Goal: Information Seeking & Learning: Learn about a topic

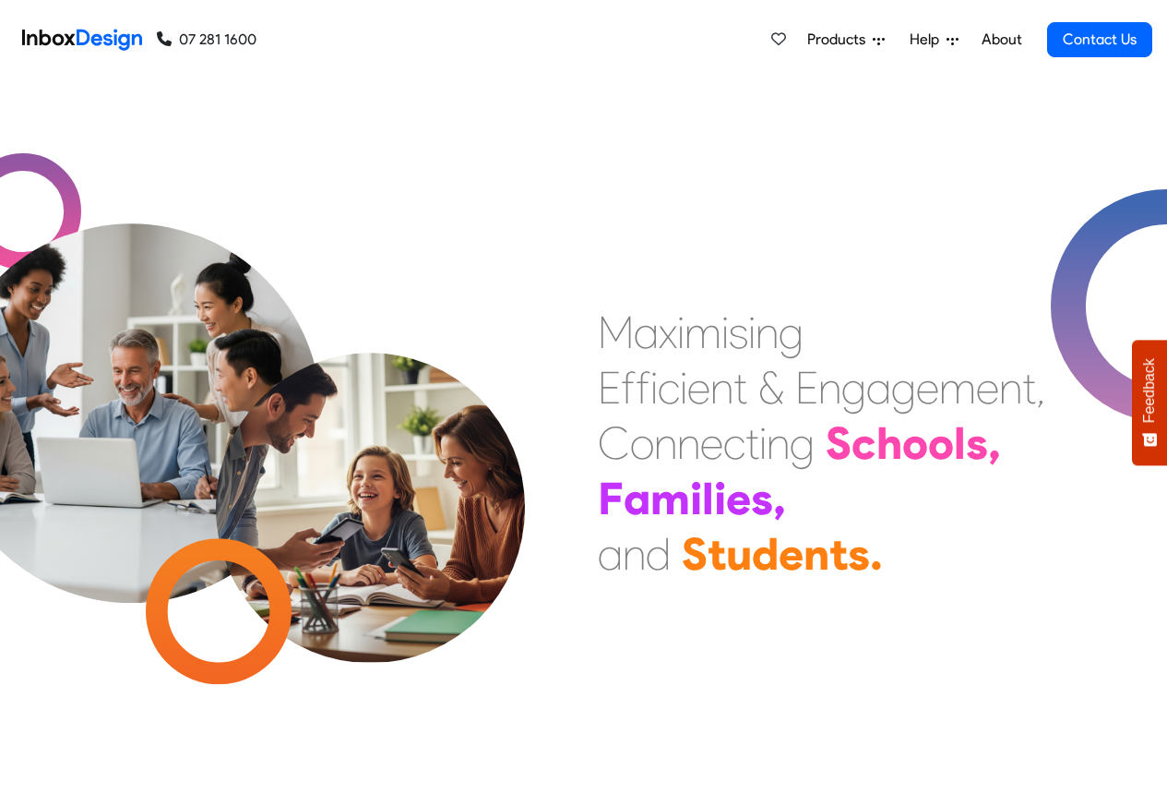
click at [844, 41] on span "Products" at bounding box center [840, 40] width 66 height 22
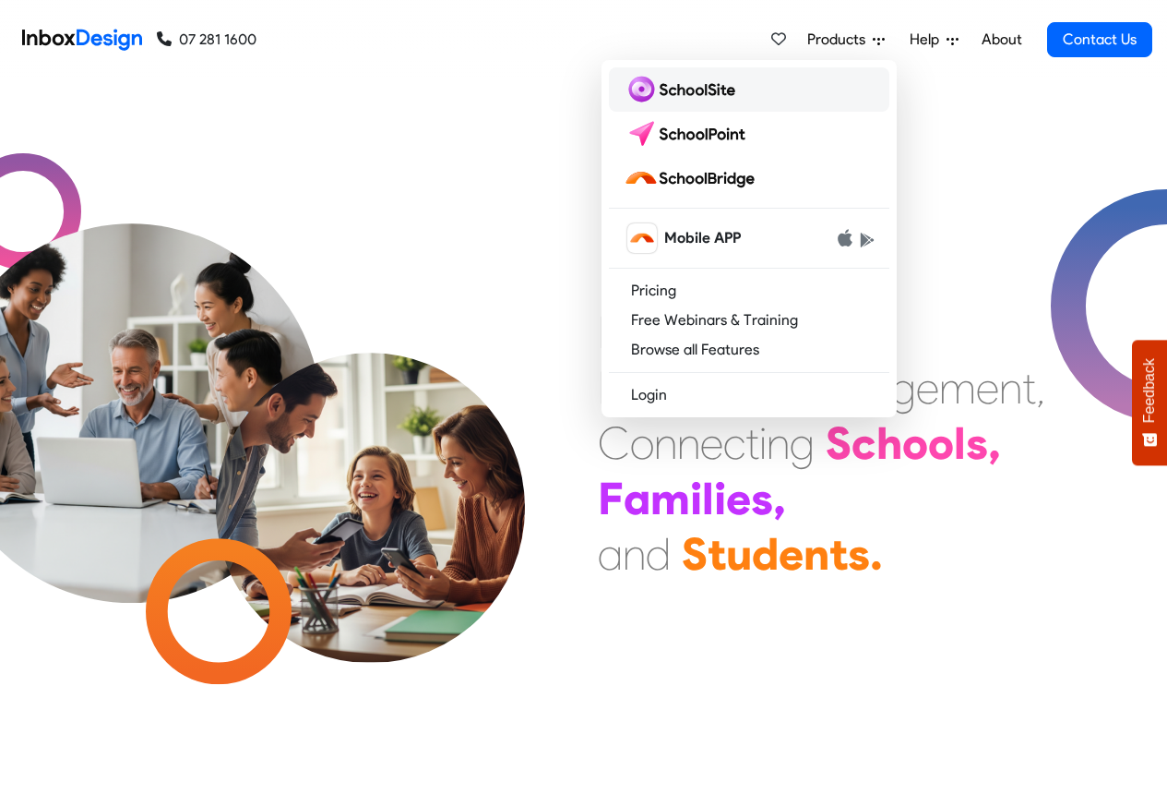
click at [681, 91] on img at bounding box center [683, 90] width 119 height 30
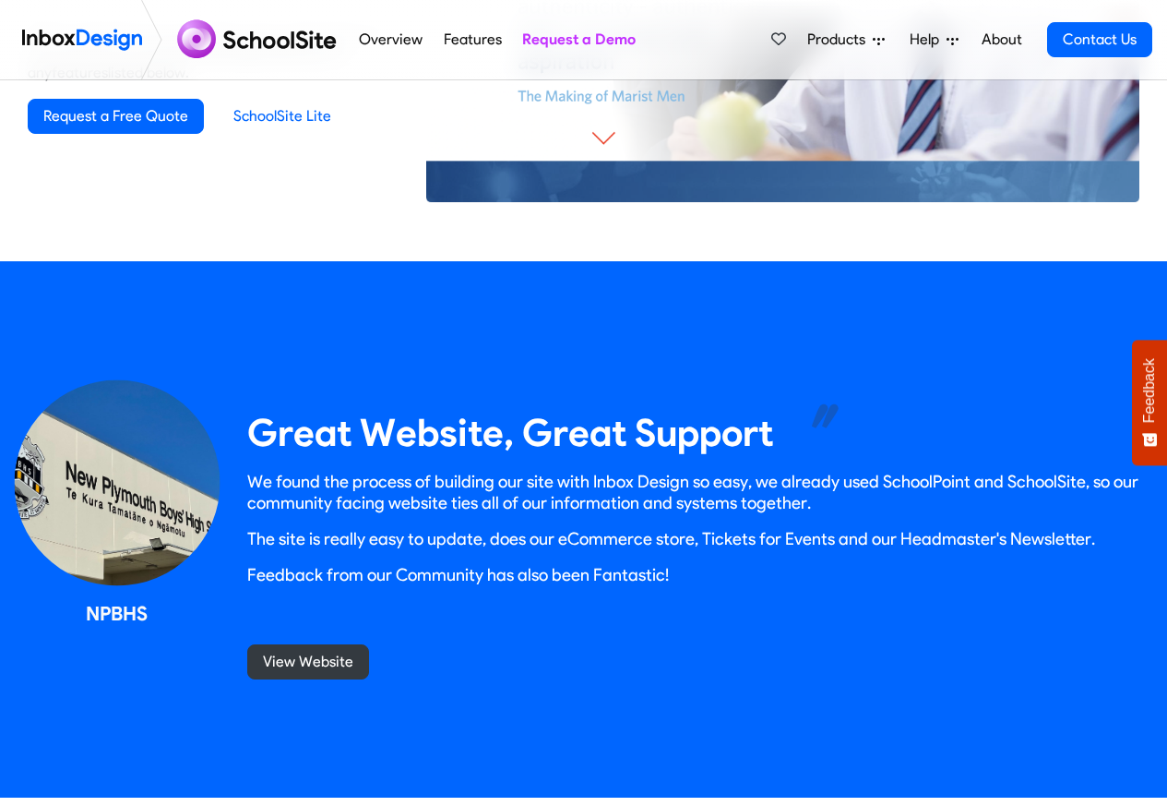
scroll to position [1550, 0]
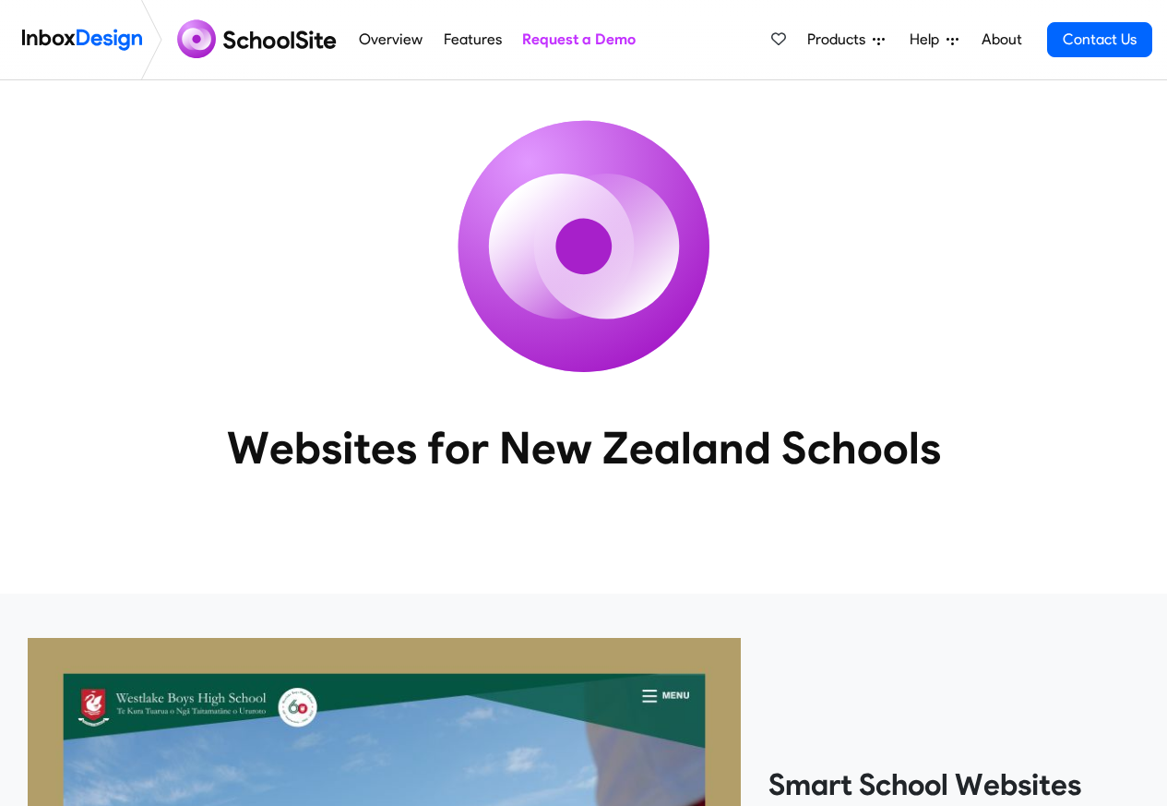
scroll to position [1550, 0]
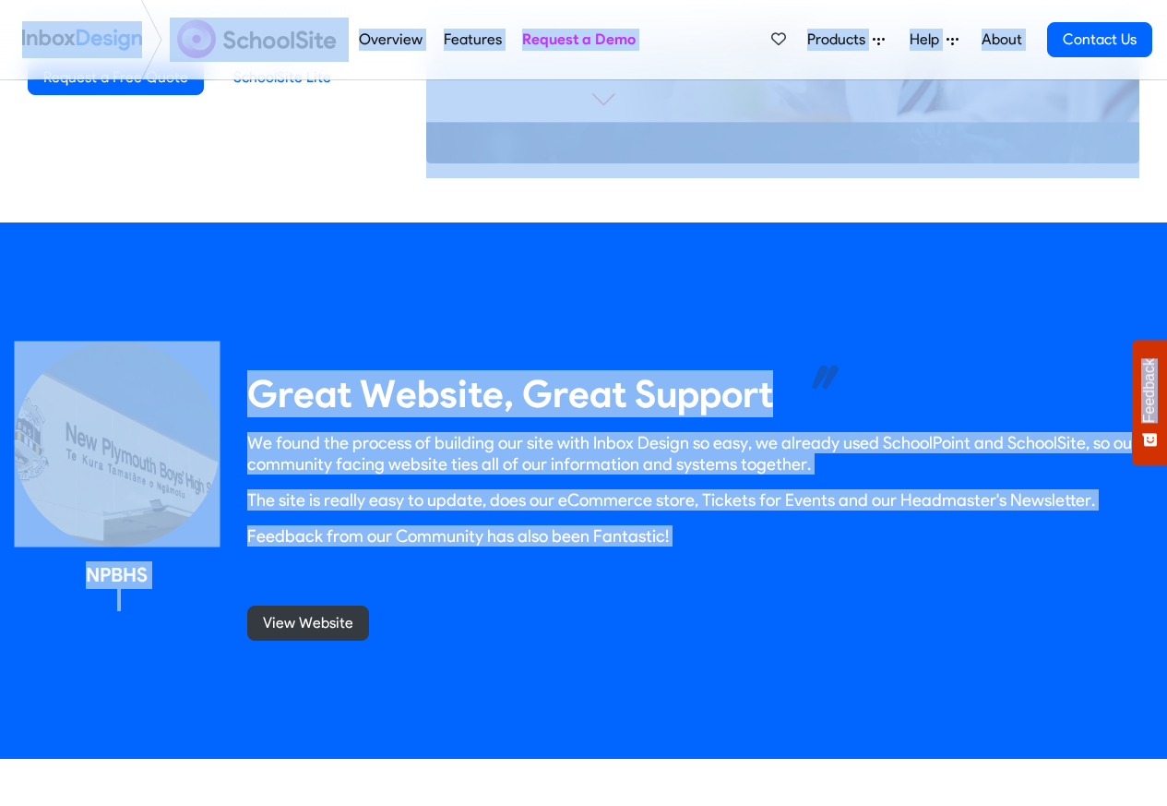
click at [464, 40] on link "Features" at bounding box center [472, 39] width 68 height 37
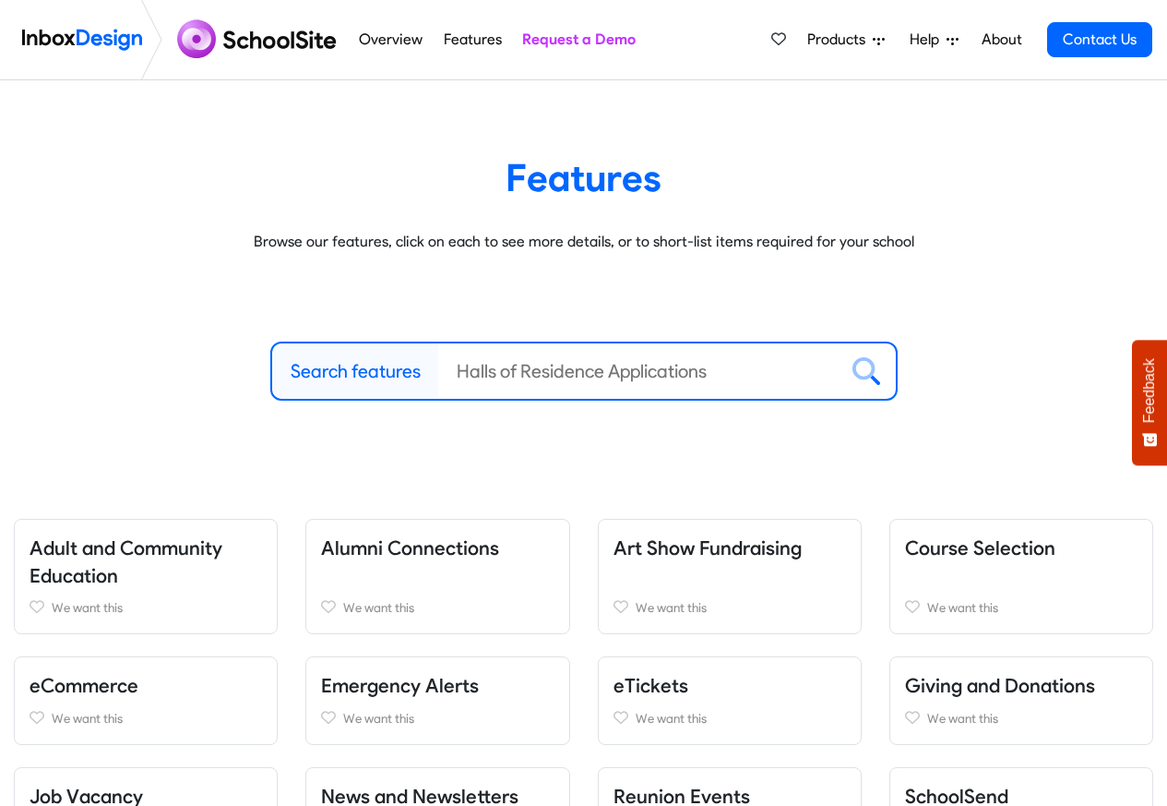
click at [999, 40] on link "About" at bounding box center [1001, 39] width 51 height 37
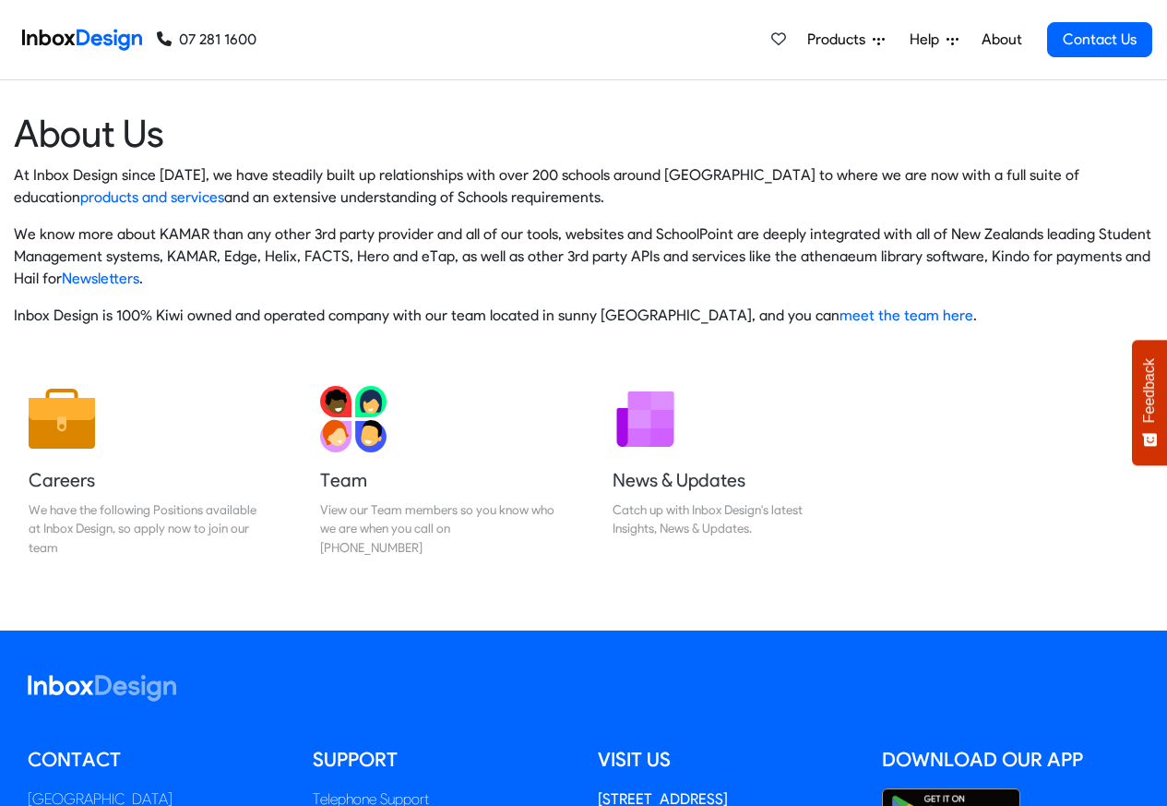
click at [860, 40] on span "Products" at bounding box center [840, 40] width 66 height 22
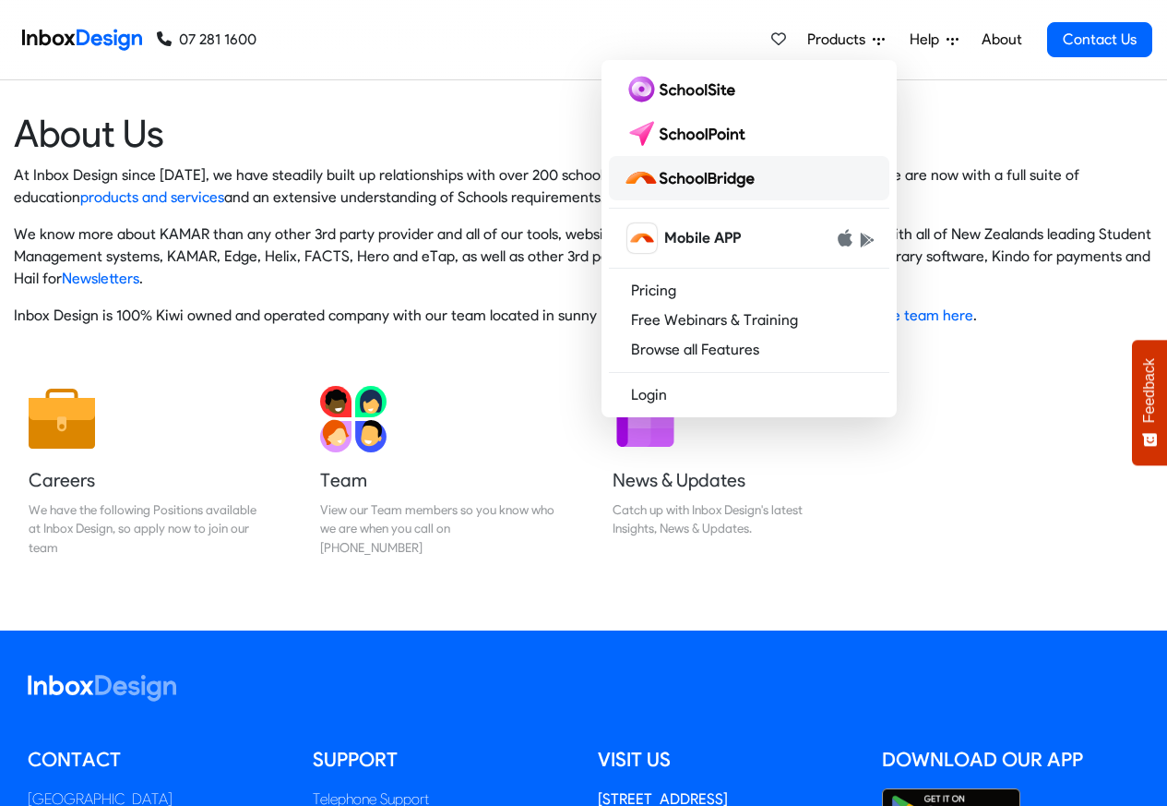
click at [686, 180] on img at bounding box center [693, 178] width 138 height 30
